Goal: Check status

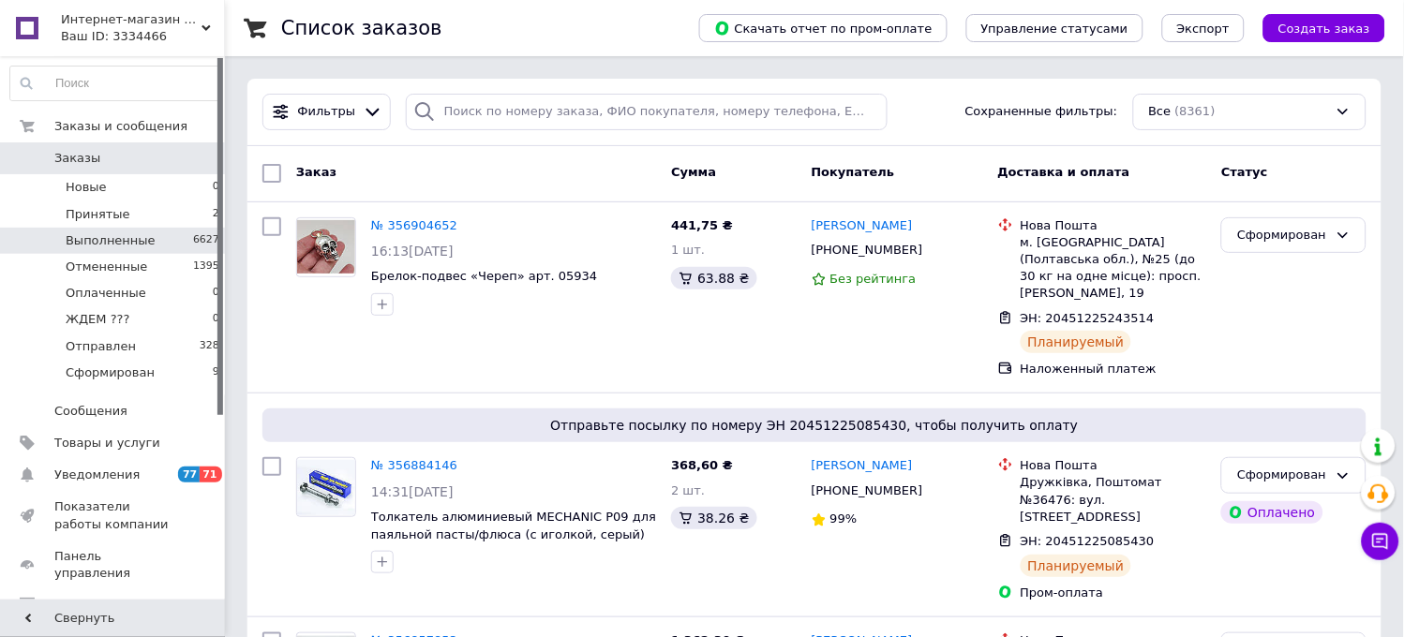
drag, startPoint x: 0, startPoint y: 89, endPoint x: 0, endPoint y: 246, distance: 156.6
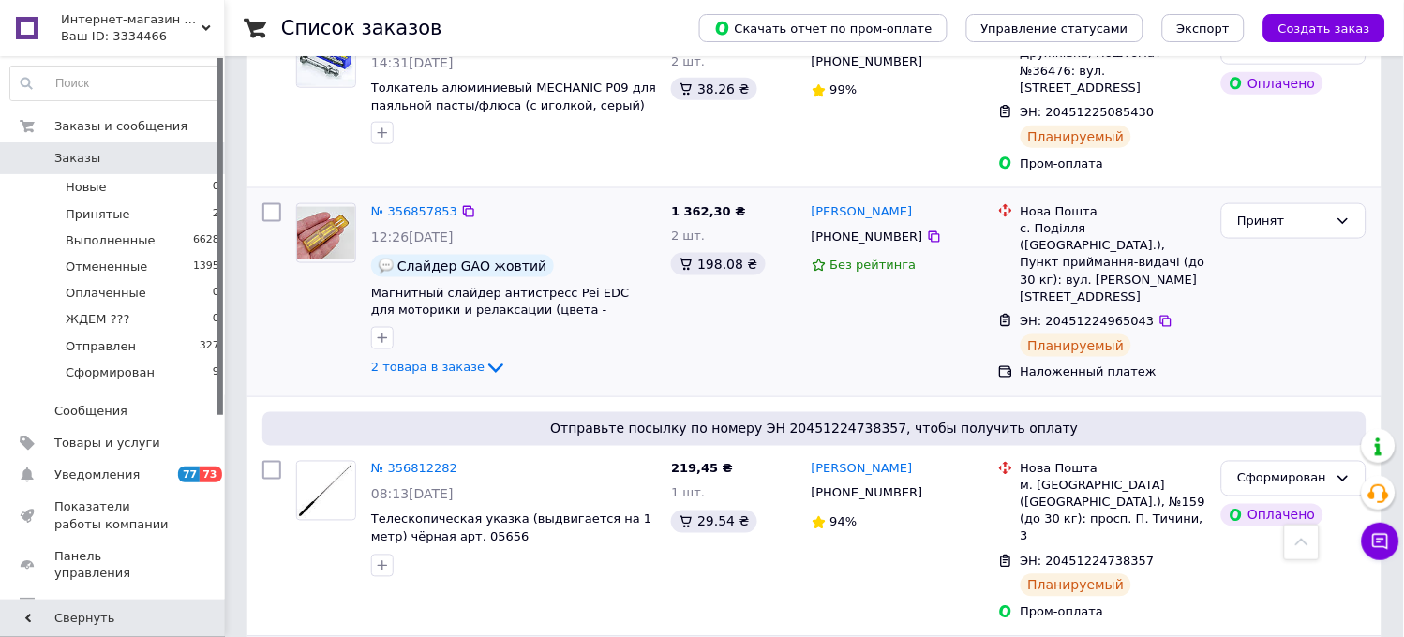
scroll to position [312, 0]
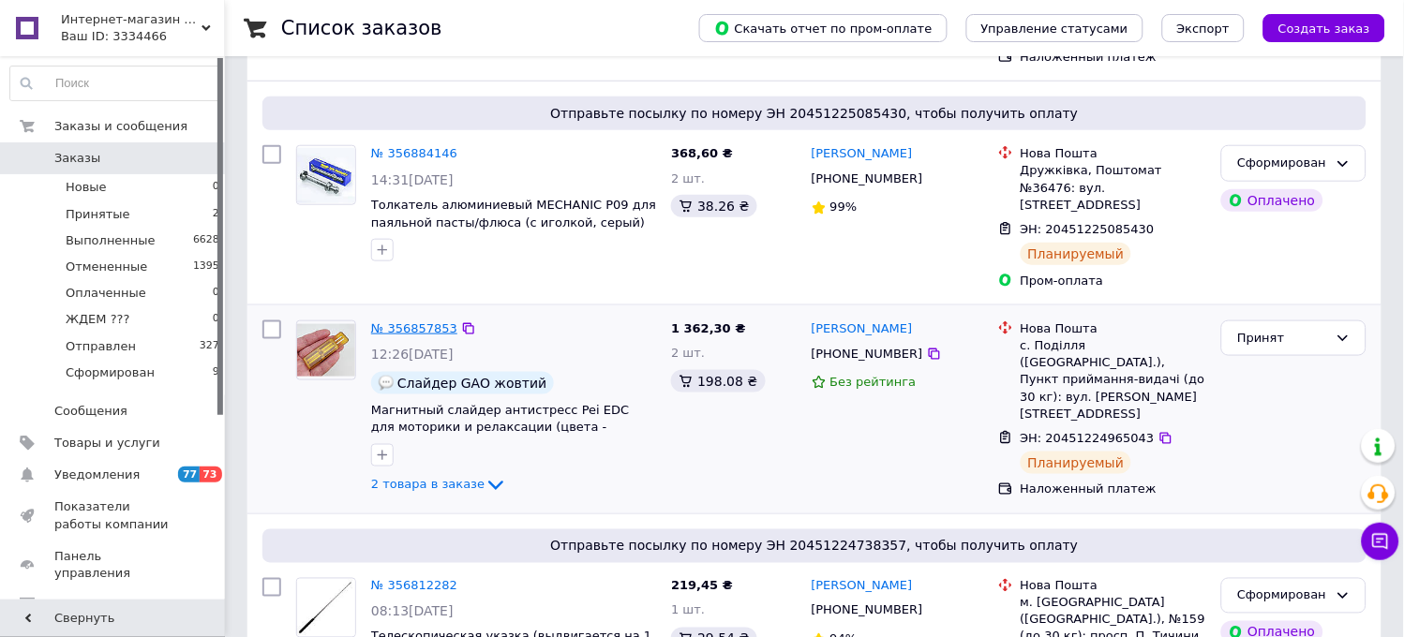
click at [397, 322] on link "№ 356857853" at bounding box center [414, 329] width 86 height 14
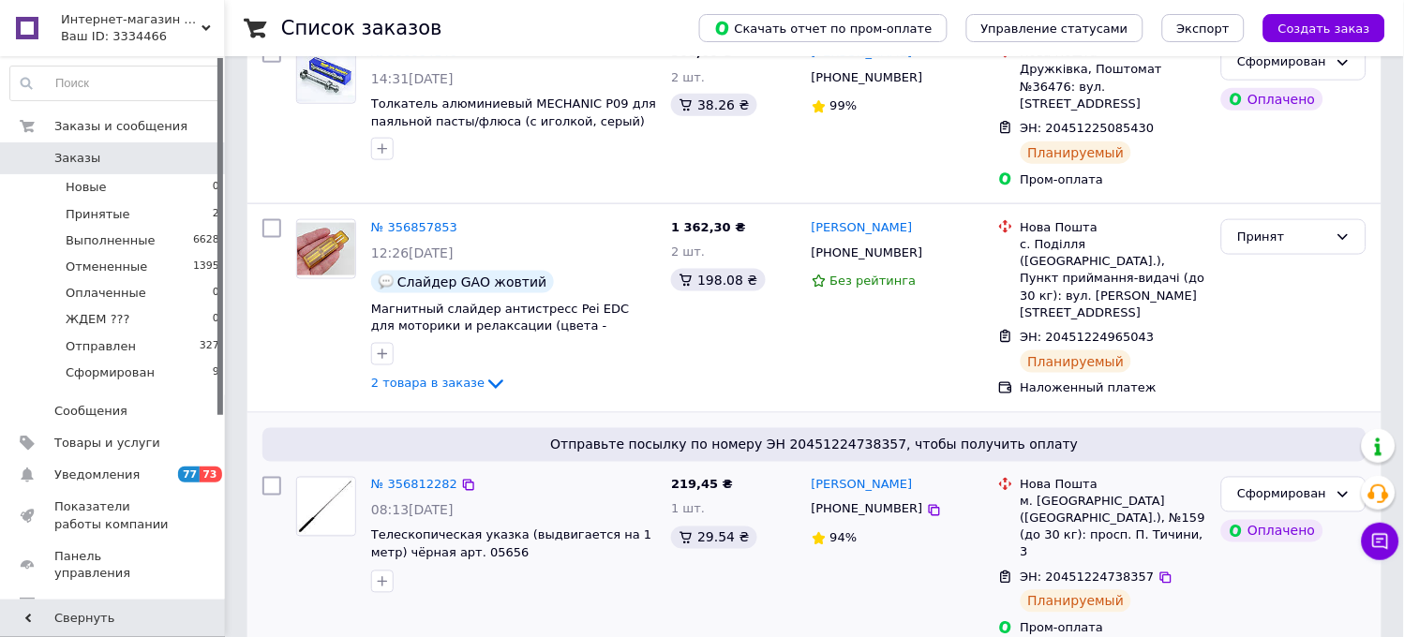
scroll to position [416, 0]
